Goal: Task Accomplishment & Management: Use online tool/utility

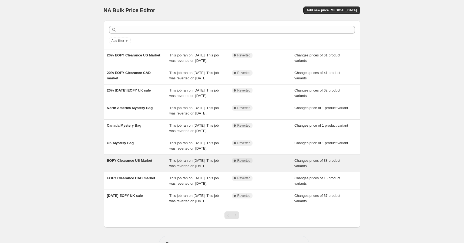
scroll to position [66, 0]
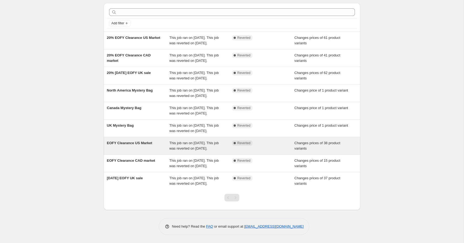
click at [152, 141] on span "EOFY Clearance US Market" at bounding box center [129, 143] width 45 height 4
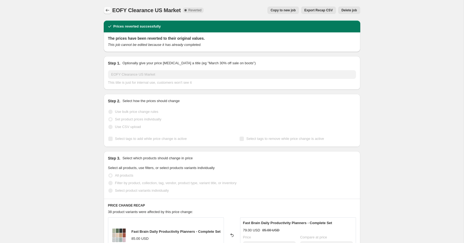
click at [109, 11] on icon "Price change jobs" at bounding box center [107, 10] width 5 height 5
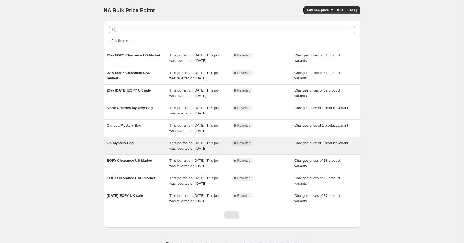
scroll to position [66, 0]
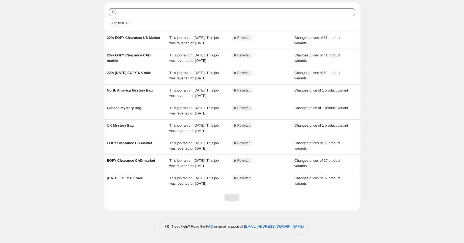
click at [408, 178] on div "NA Bulk Price Editor. This page is ready NA Bulk Price Editor Add new price [ME…" at bounding box center [232, 112] width 464 height 261
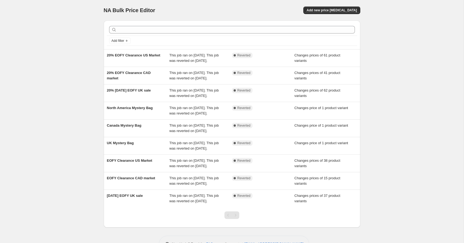
click at [393, 154] on div "NA Bulk Price Editor. This page is ready NA Bulk Price Editor Add new price [ME…" at bounding box center [232, 130] width 464 height 261
